Goal: Information Seeking & Learning: Check status

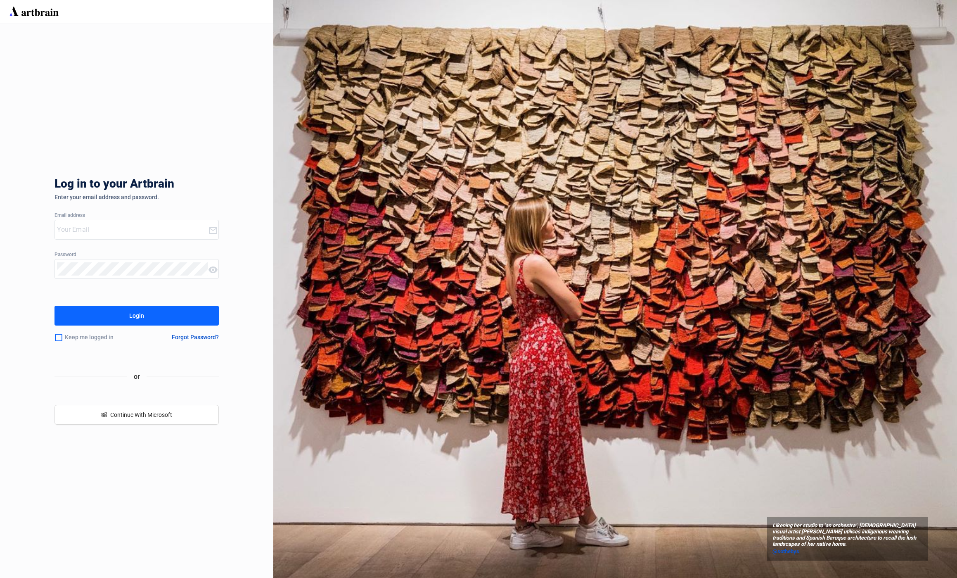
click at [110, 236] on div at bounding box center [131, 229] width 153 height 19
type input "[EMAIL_ADDRESS][DOMAIN_NAME]"
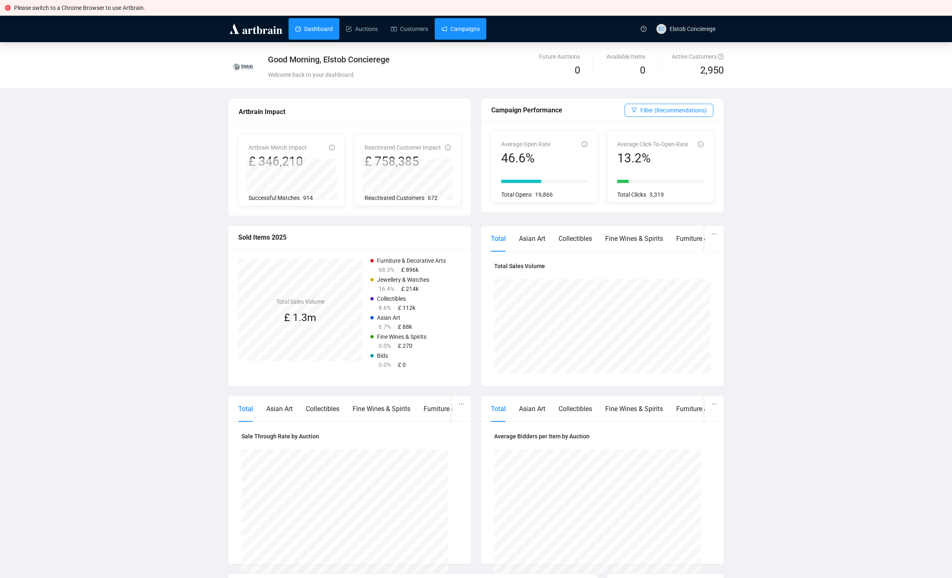
click at [480, 27] on link "Campaigns" at bounding box center [460, 28] width 38 height 21
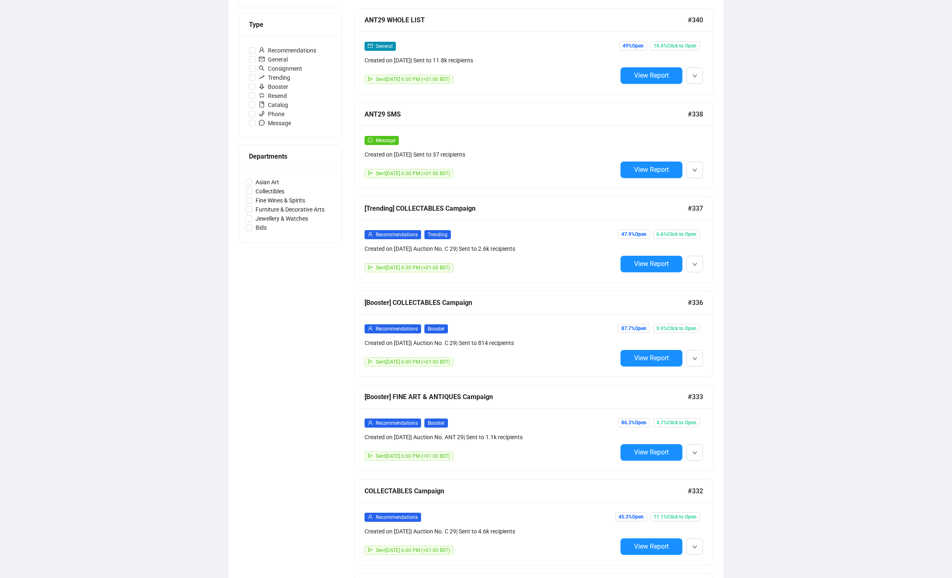
scroll to position [99, 0]
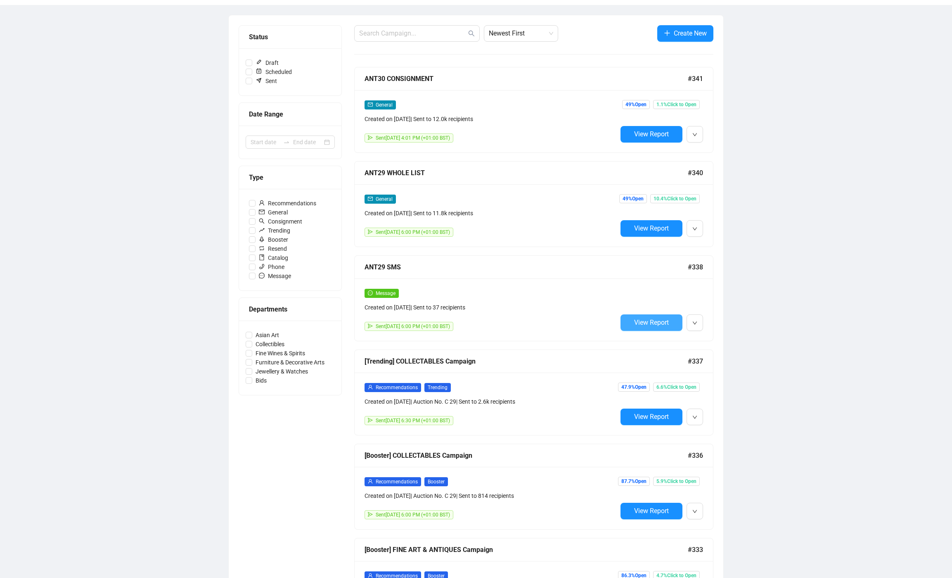
click at [650, 327] on button "View Report" at bounding box center [651, 322] width 62 height 17
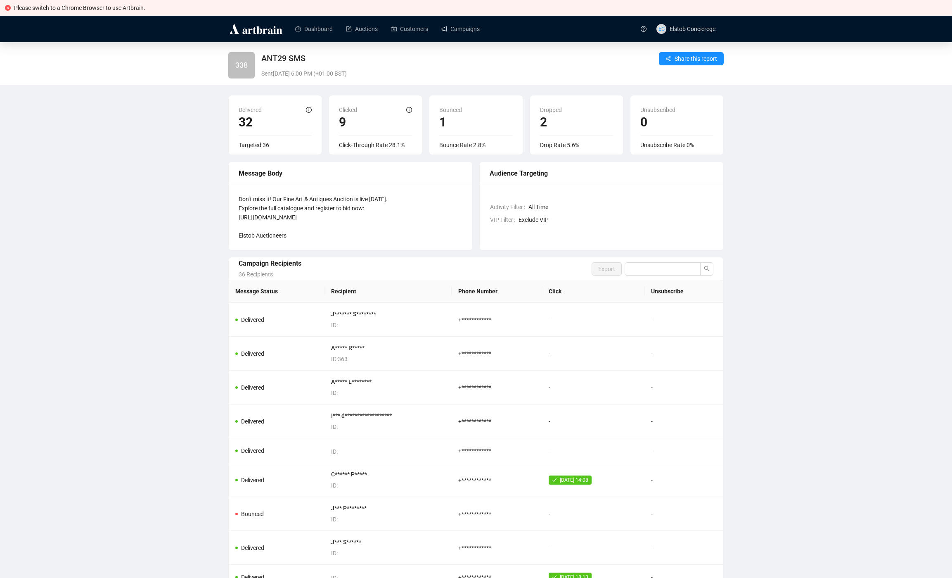
scroll to position [72, 0]
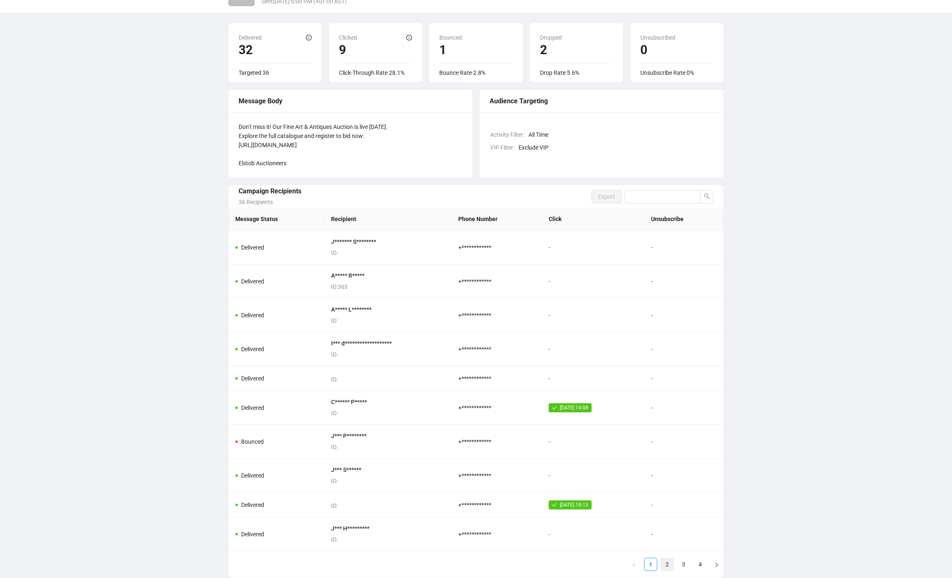
click at [670, 566] on link "2" at bounding box center [667, 564] width 12 height 12
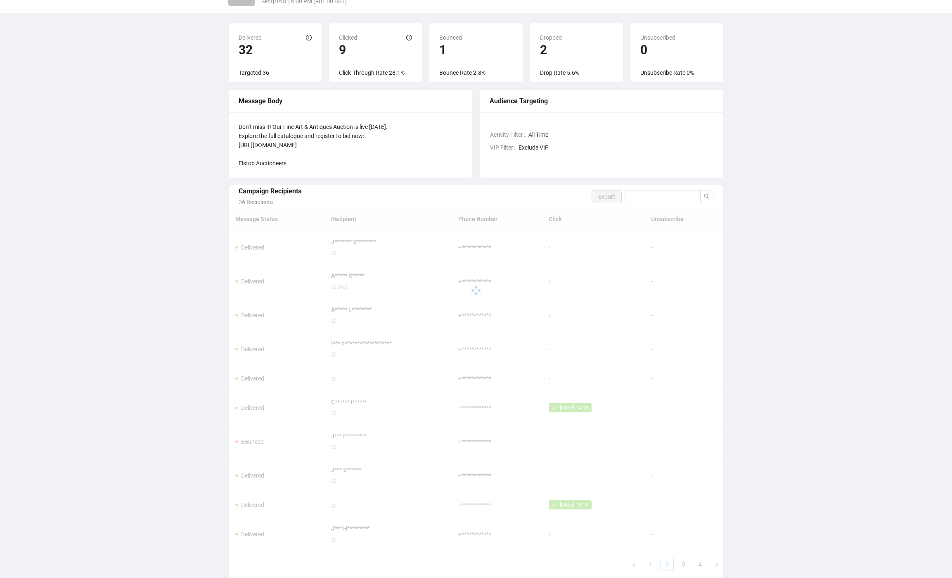
scroll to position [36, 0]
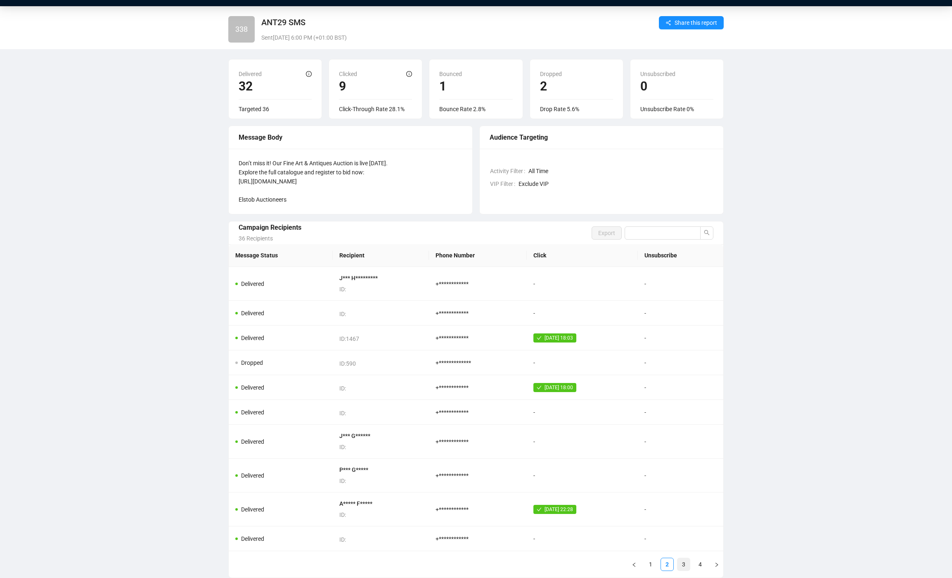
click at [687, 563] on link "3" at bounding box center [683, 564] width 12 height 12
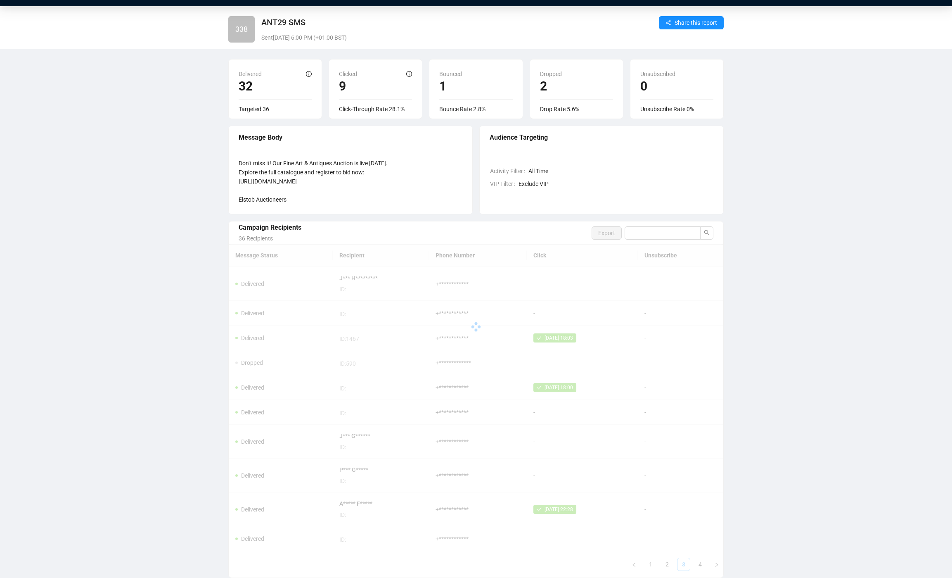
scroll to position [27, 0]
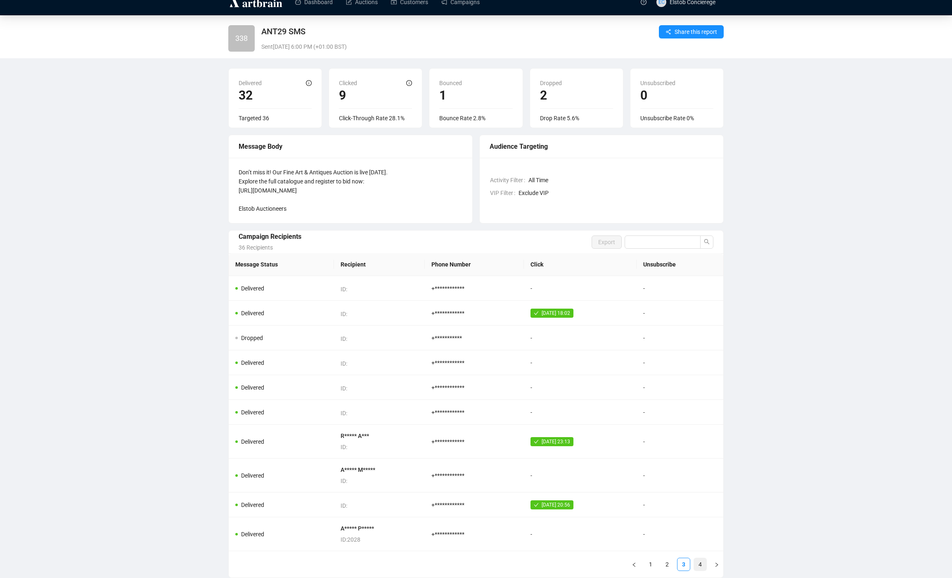
click at [697, 564] on link "4" at bounding box center [700, 564] width 12 height 12
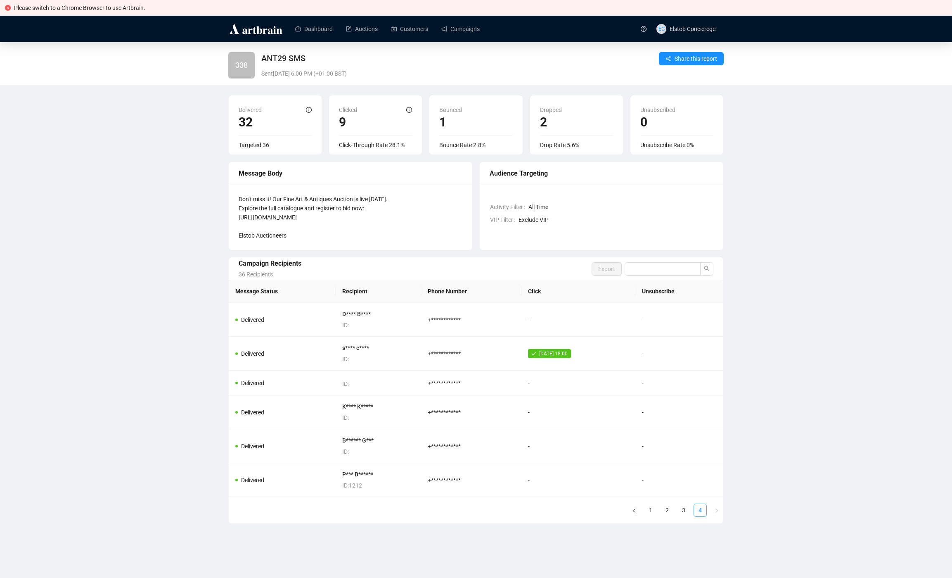
scroll to position [0, 0]
click at [655, 513] on link "1" at bounding box center [653, 510] width 12 height 12
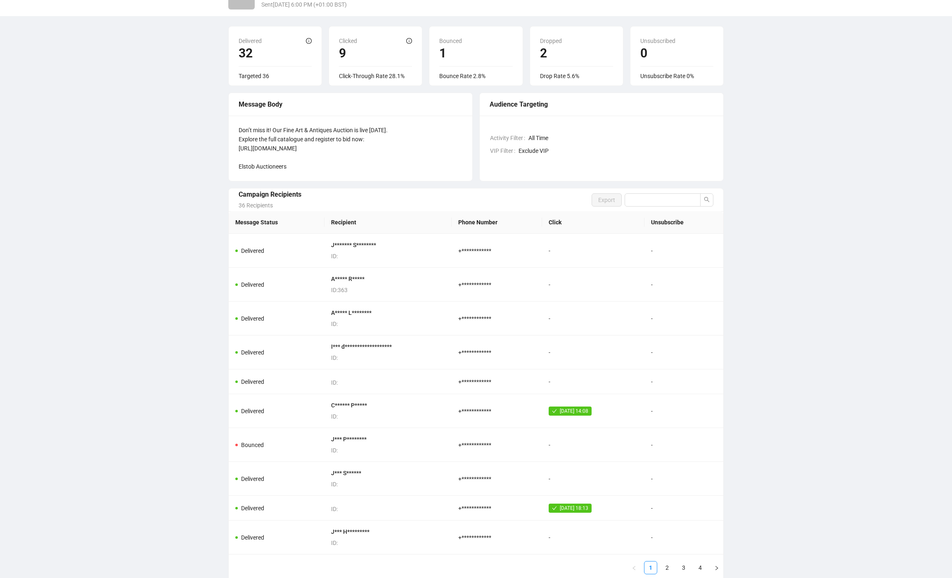
scroll to position [72, 0]
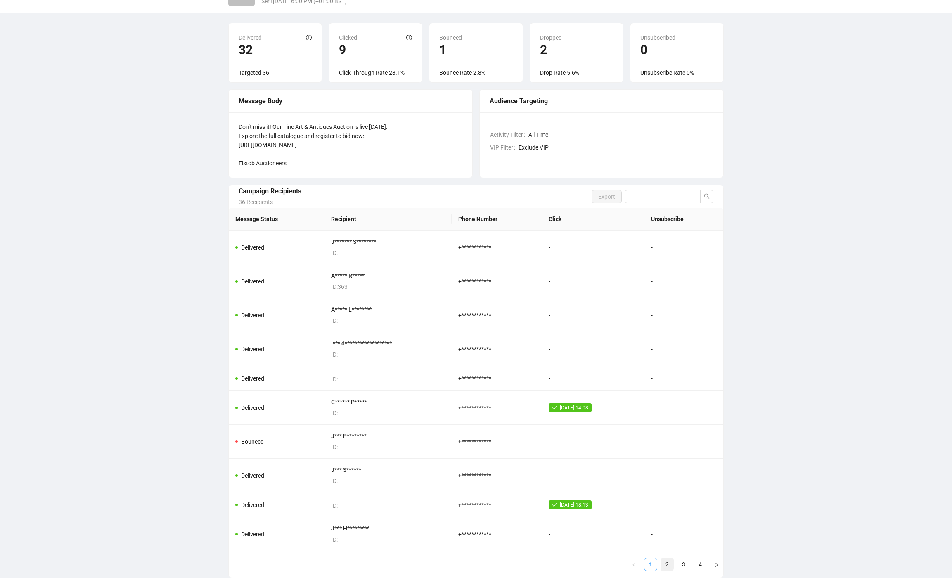
click at [668, 568] on link "2" at bounding box center [667, 564] width 12 height 12
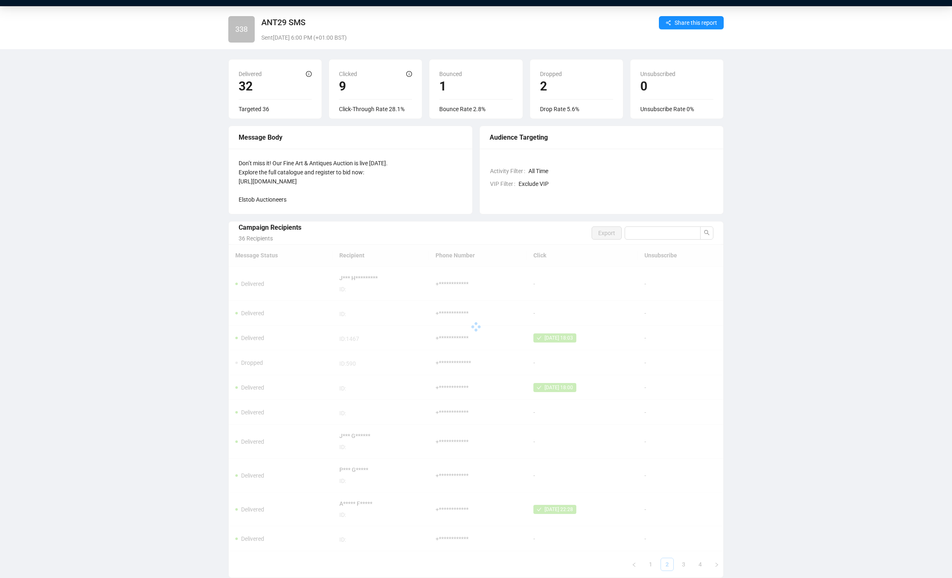
scroll to position [27, 0]
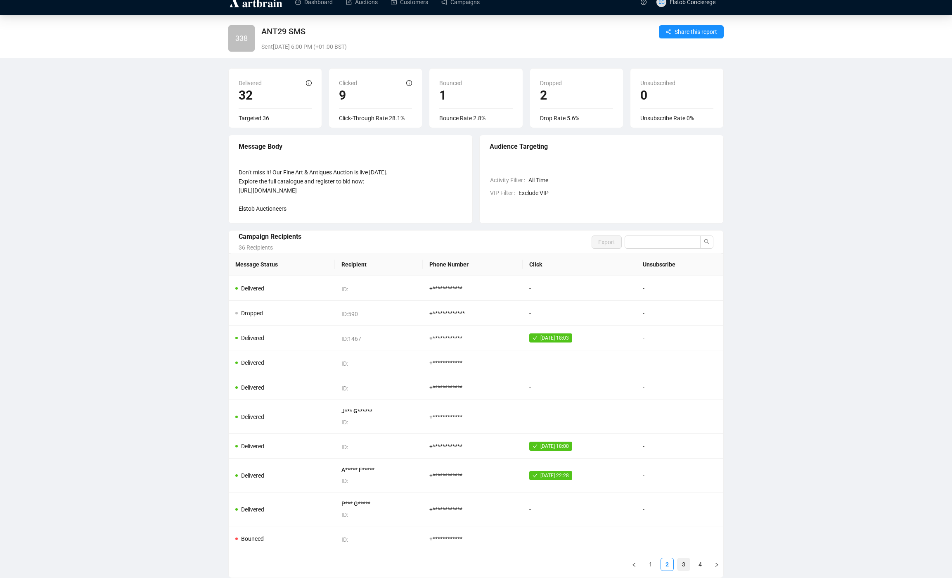
click at [679, 563] on link "3" at bounding box center [683, 564] width 12 height 12
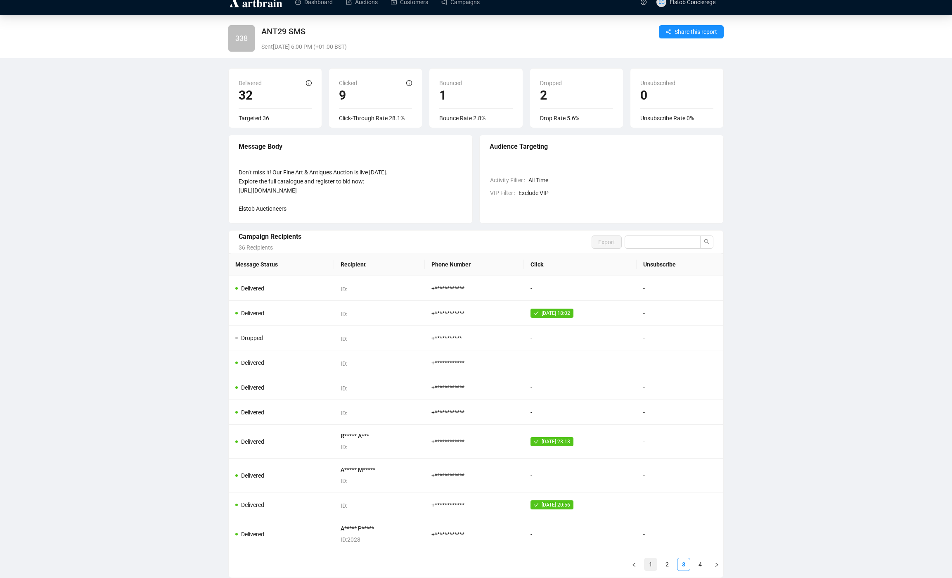
click at [650, 568] on link "1" at bounding box center [650, 564] width 12 height 12
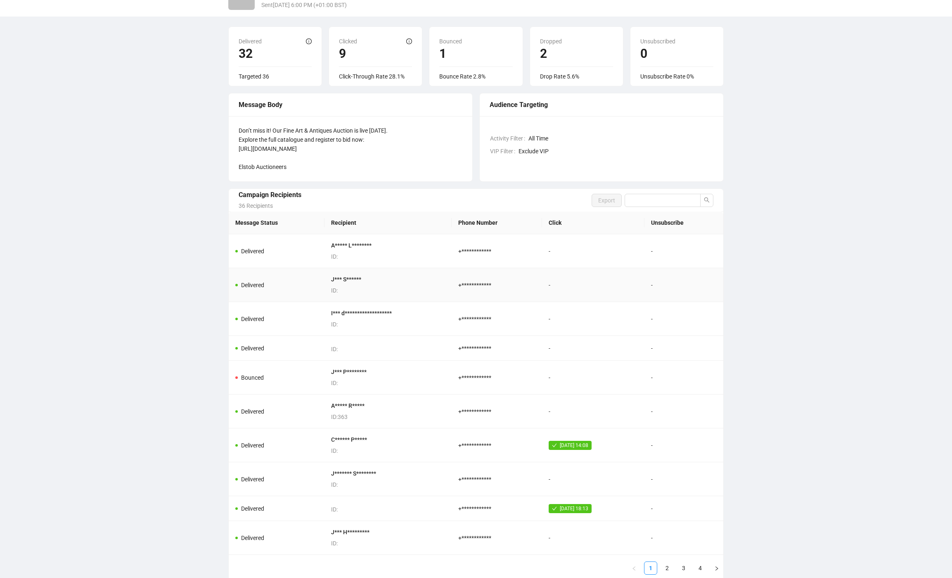
scroll to position [72, 0]
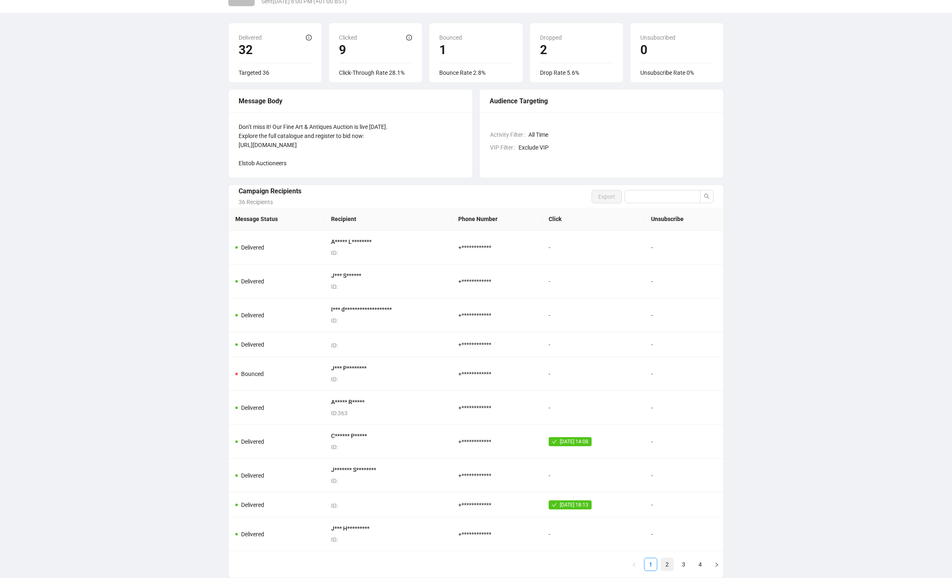
click at [668, 565] on link "2" at bounding box center [667, 564] width 12 height 12
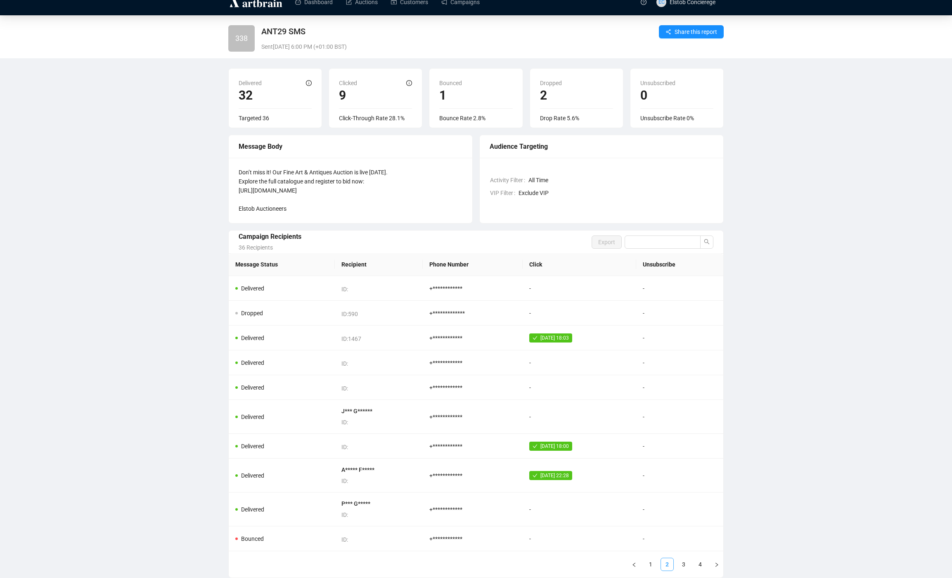
scroll to position [27, 0]
click at [685, 565] on link "3" at bounding box center [683, 564] width 12 height 12
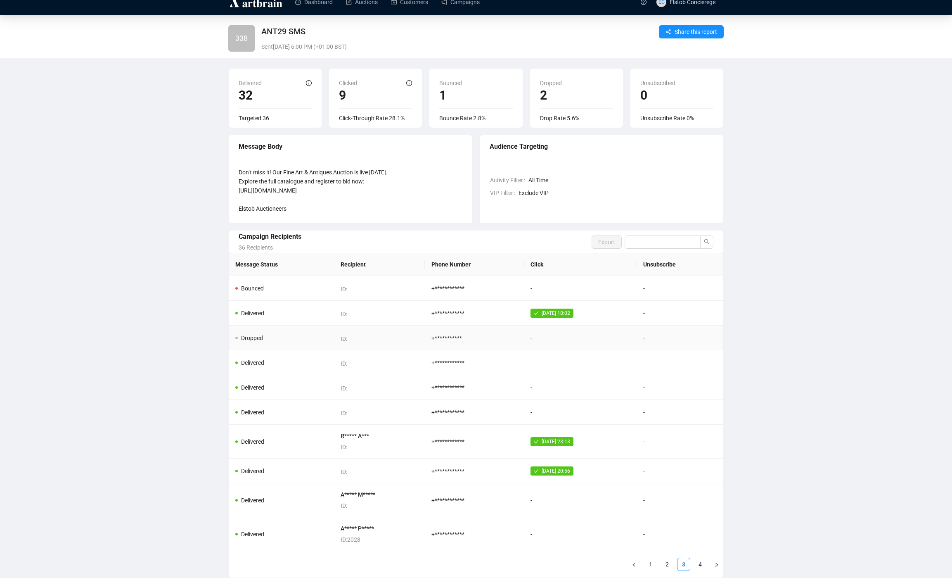
click at [319, 343] on td "Dropped" at bounding box center [281, 337] width 105 height 25
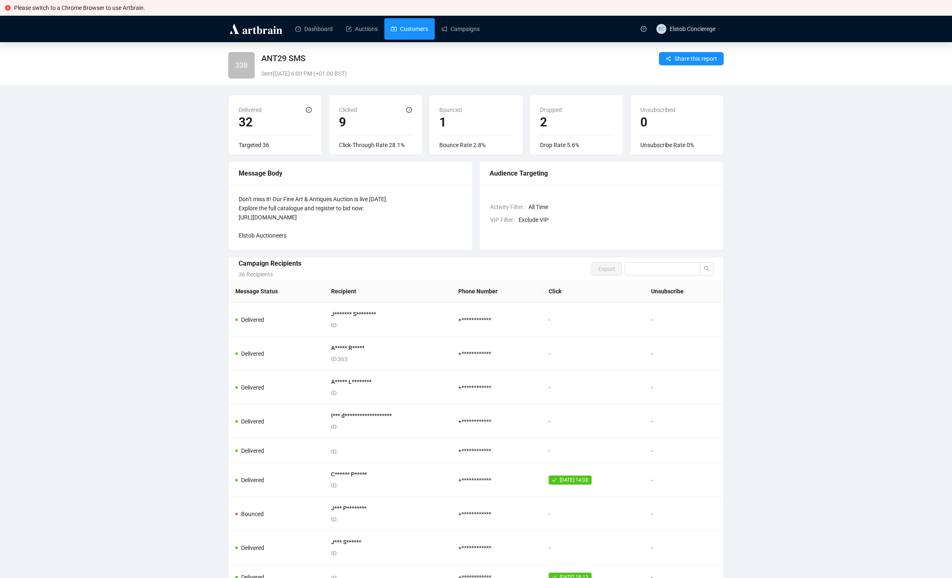
click at [393, 31] on link "Customers" at bounding box center [409, 28] width 37 height 21
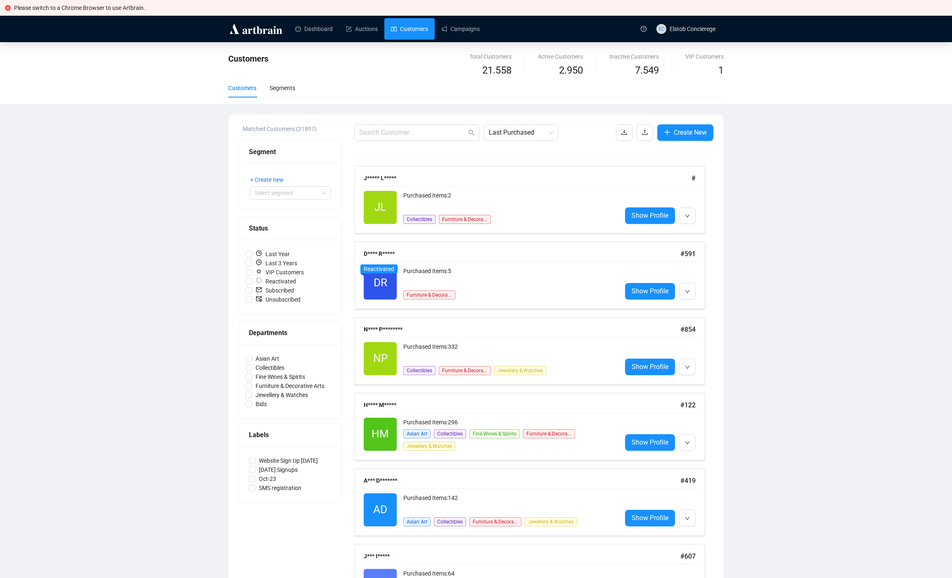
click at [850, 336] on div "Customers Total Customers 21 .558 Active Customers 2 .950 Inactive Customers 7 …" at bounding box center [476, 497] width 952 height 911
click at [362, 25] on link "Auctions" at bounding box center [362, 28] width 32 height 21
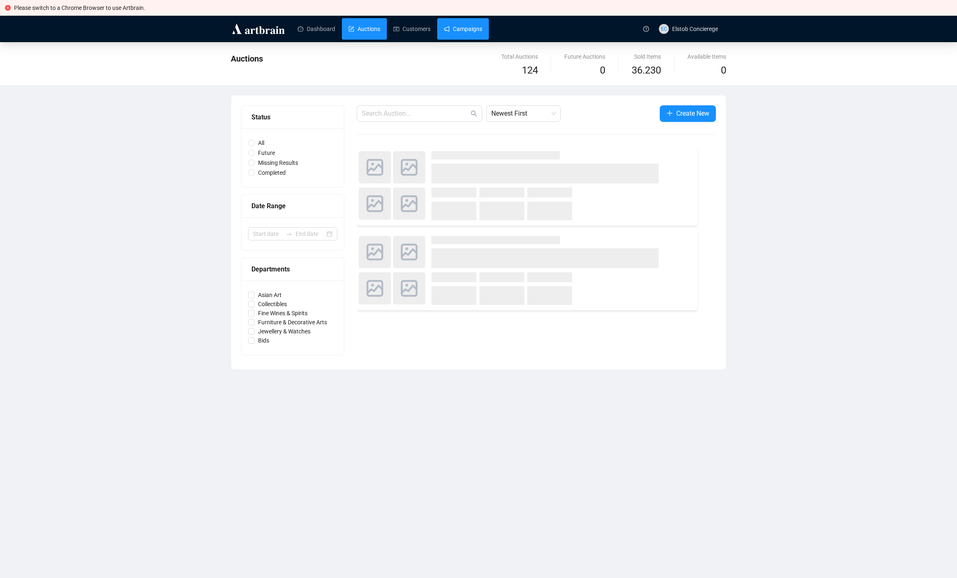
click at [472, 28] on link "Campaigns" at bounding box center [463, 28] width 38 height 21
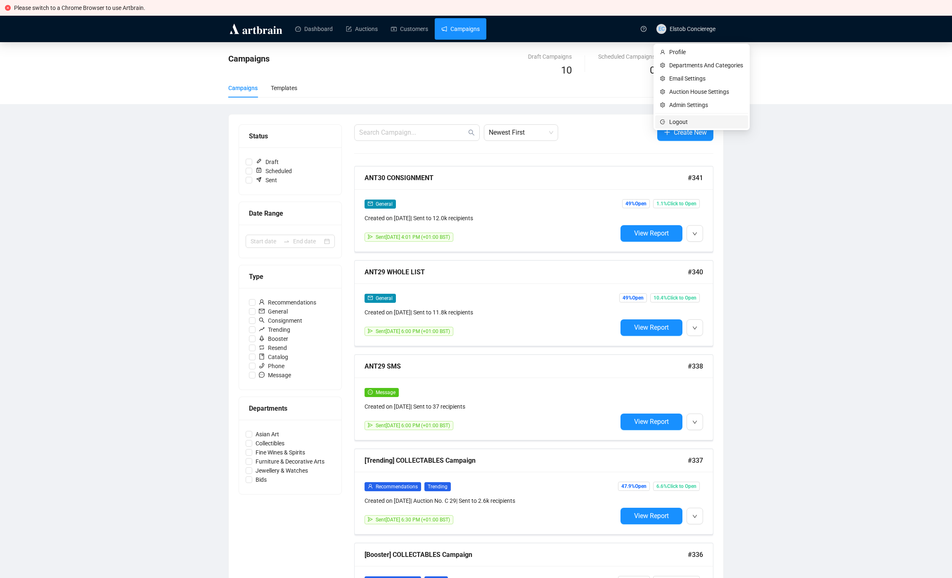
click at [685, 119] on span "Logout" at bounding box center [706, 121] width 74 height 9
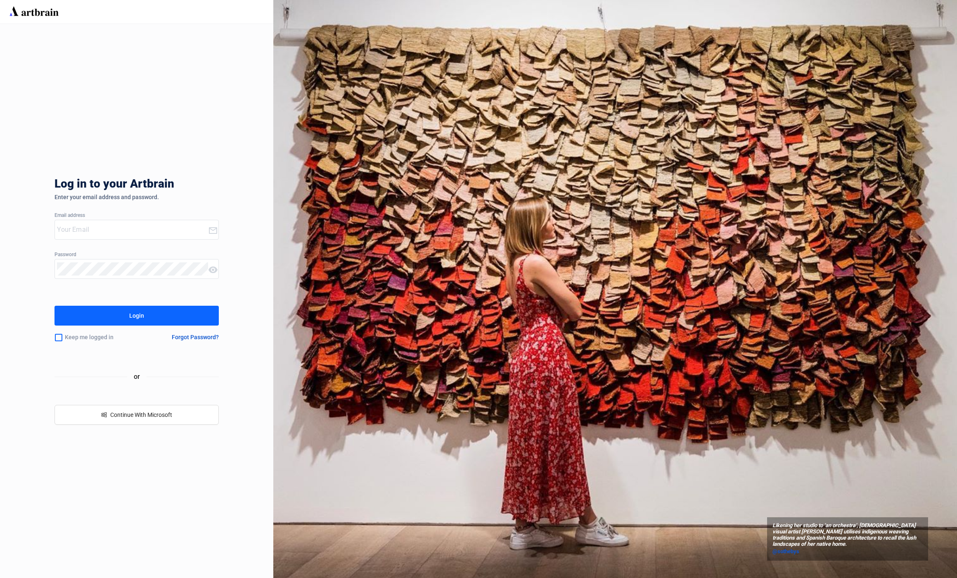
click at [99, 233] on input "email" at bounding box center [132, 229] width 151 height 13
type input "[EMAIL_ADDRESS][DOMAIN_NAME]"
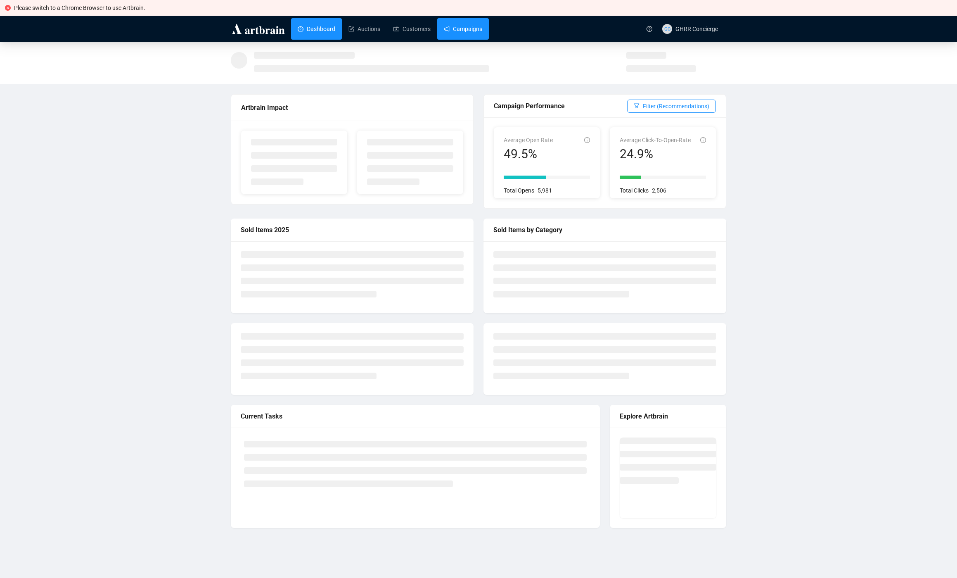
click at [455, 26] on link "Campaigns" at bounding box center [463, 28] width 38 height 21
